Goal: Task Accomplishment & Management: Use online tool/utility

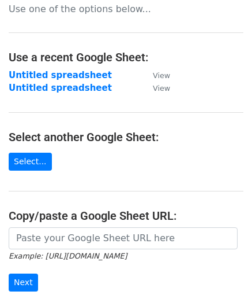
scroll to position [116, 0]
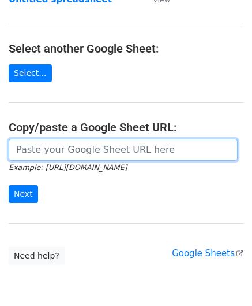
click at [55, 150] on input "url" at bounding box center [123, 150] width 229 height 22
paste input "[URL][DOMAIN_NAME]"
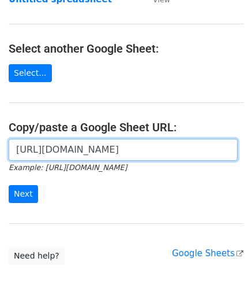
scroll to position [0, 245]
type input "[URL][DOMAIN_NAME]"
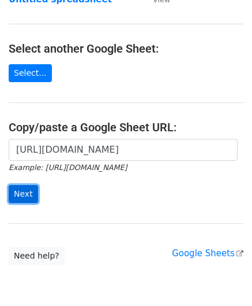
click at [25, 192] on input "Next" at bounding box center [23, 194] width 29 height 18
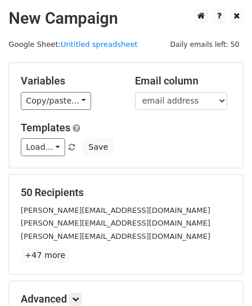
scroll to position [141, 0]
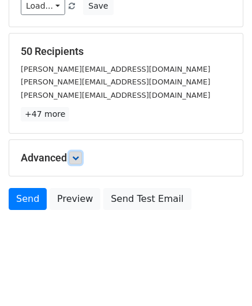
click at [76, 151] on link at bounding box center [75, 157] width 13 height 13
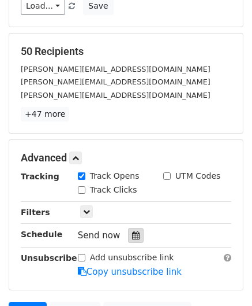
click at [128, 231] on div at bounding box center [136, 235] width 16 height 15
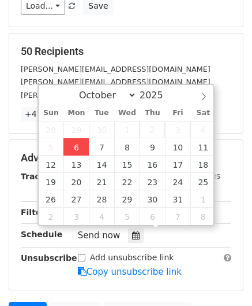
type input "2025-10-06 12:00"
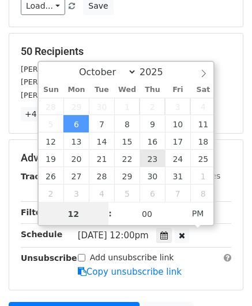
paste input "Hour"
type input "2"
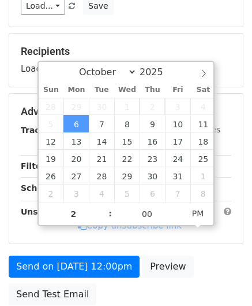
type input "2025-10-06 14:00"
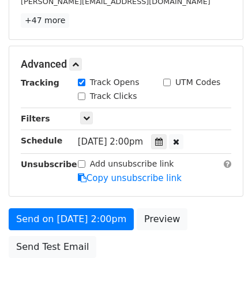
scroll to position [281, 0]
